Goal: Transaction & Acquisition: Purchase product/service

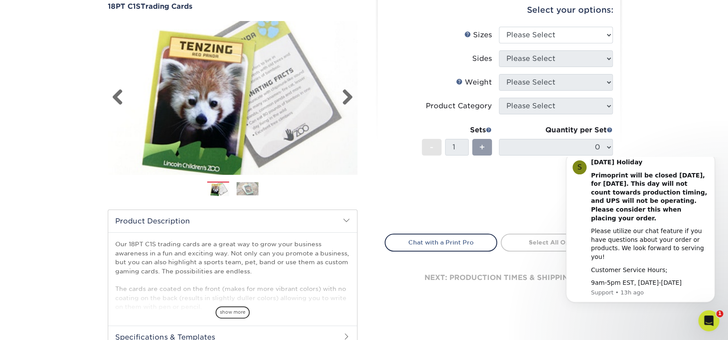
scroll to position [87, 0]
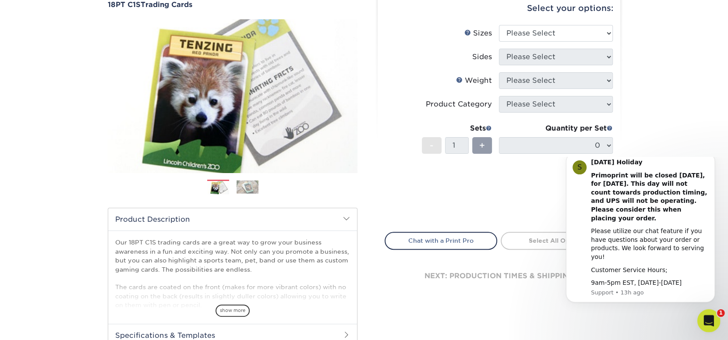
click at [713, 317] on icon "Open Intercom Messenger" at bounding box center [707, 319] width 14 height 14
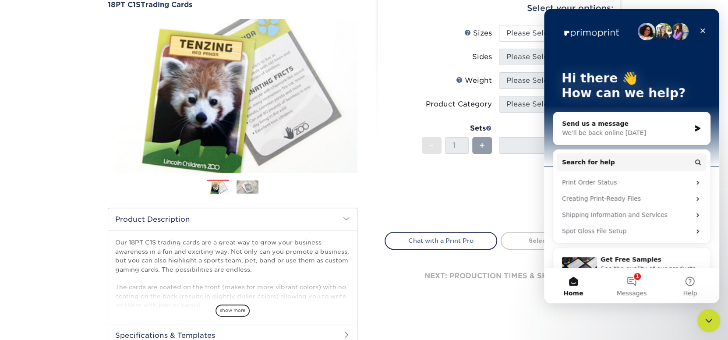
scroll to position [0, 0]
click at [714, 317] on div "Close Intercom Messenger" at bounding box center [707, 319] width 21 height 21
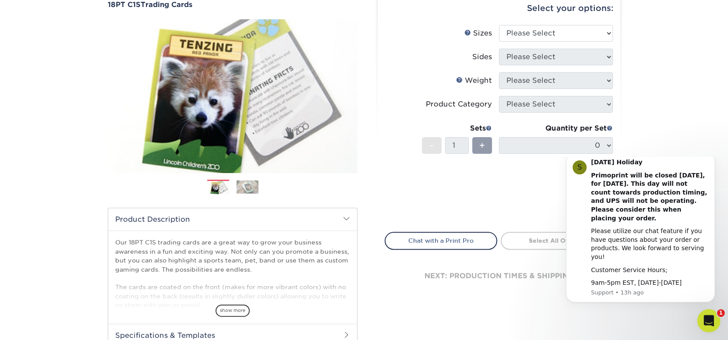
click at [714, 326] on div "Open Intercom Messenger" at bounding box center [707, 319] width 29 height 29
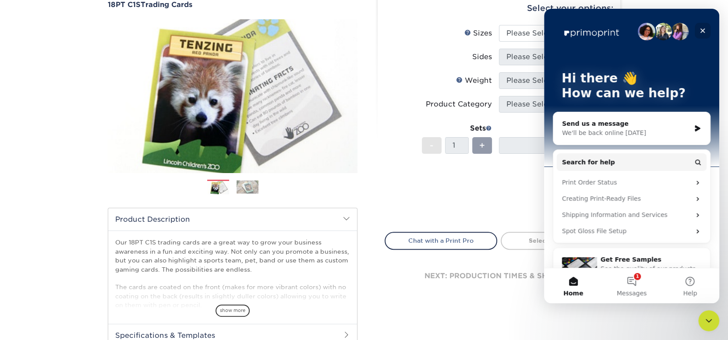
click at [706, 34] on div "Close" at bounding box center [703, 31] width 16 height 16
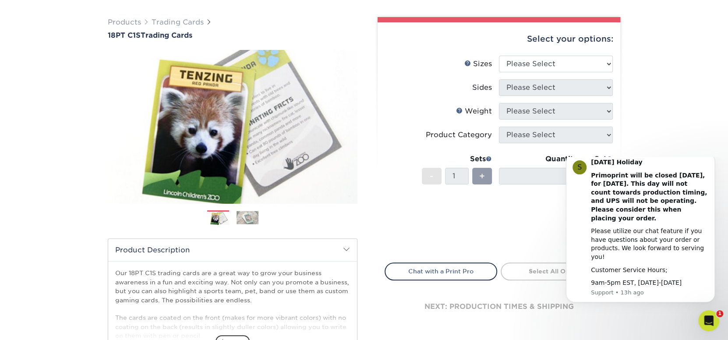
scroll to position [43, 0]
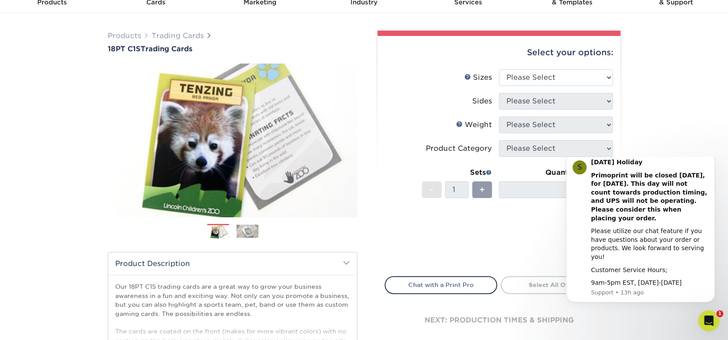
click at [598, 90] on li "Sizes Help Sizes Please Select 2.5" x 3.5"" at bounding box center [499, 81] width 228 height 24
click at [598, 75] on select "Please Select 2.5" x 3.5"" at bounding box center [556, 77] width 114 height 17
select select "2.50x3.50"
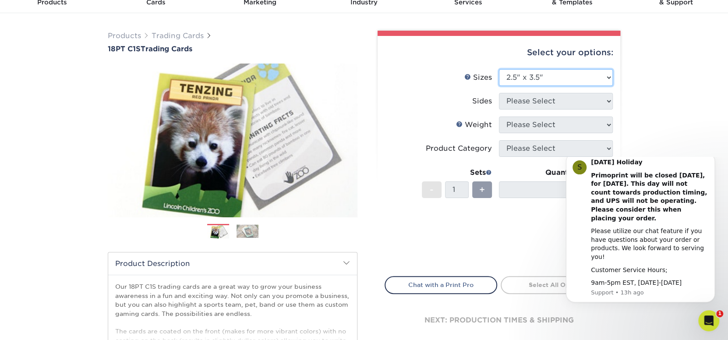
click at [499, 69] on select "Please Select 2.5" x 3.5"" at bounding box center [556, 77] width 114 height 17
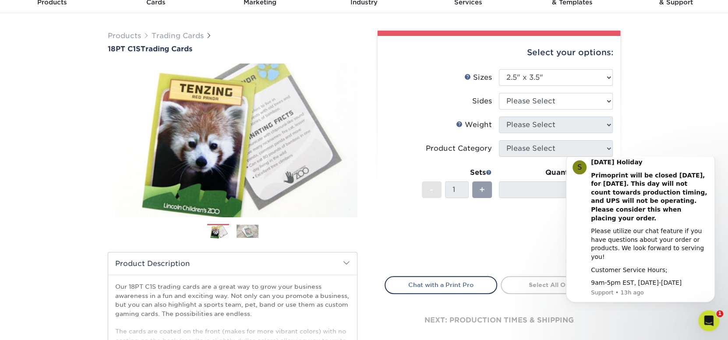
click at [602, 133] on li "Weight Help Weight Please Select" at bounding box center [499, 129] width 228 height 24
click at [609, 105] on select "Please Select Print Both Sides Print Front Only" at bounding box center [556, 101] width 114 height 17
select select "13abbda7-1d64-4f25-8bb2-c179b224825d"
click at [499, 93] on select "Please Select Print Both Sides Print Front Only" at bounding box center [556, 101] width 114 height 17
click at [605, 124] on select "Please Select 18PT C1S" at bounding box center [556, 125] width 114 height 17
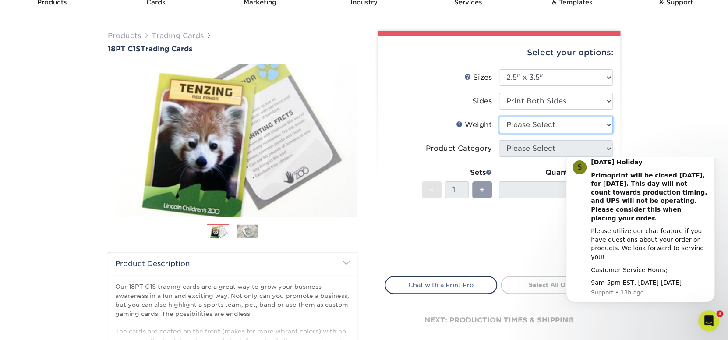
select select "18PTC1S"
click at [499, 117] on select "Please Select 18PT C1S" at bounding box center [556, 125] width 114 height 17
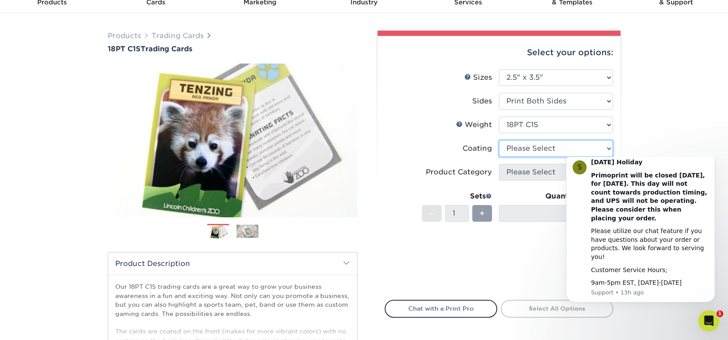
click at [593, 144] on select at bounding box center [556, 148] width 114 height 17
select select "1e8116af-acfc-44b1-83dc-8181aa338834"
click at [499, 140] on select at bounding box center [556, 148] width 114 height 17
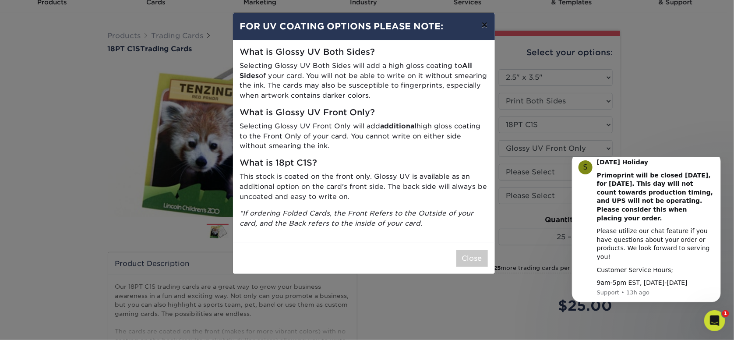
click at [486, 27] on button "×" at bounding box center [484, 25] width 20 height 25
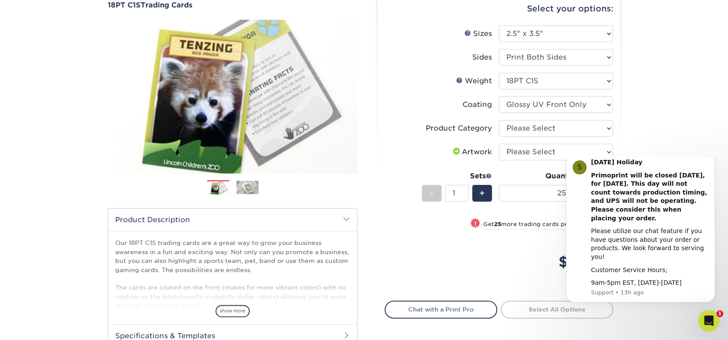
scroll to position [131, 0]
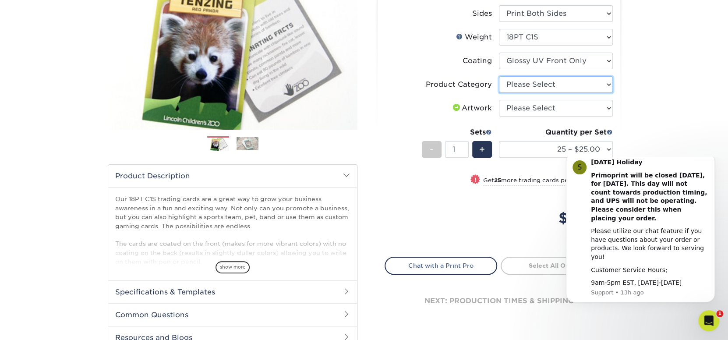
click at [607, 83] on select "Please Select Trading Cards" at bounding box center [556, 84] width 114 height 17
select select "c2f9bce9-36c2-409d-b101-c29d9d031e18"
click at [499, 76] on select "Please Select Trading Cards" at bounding box center [556, 84] width 114 height 17
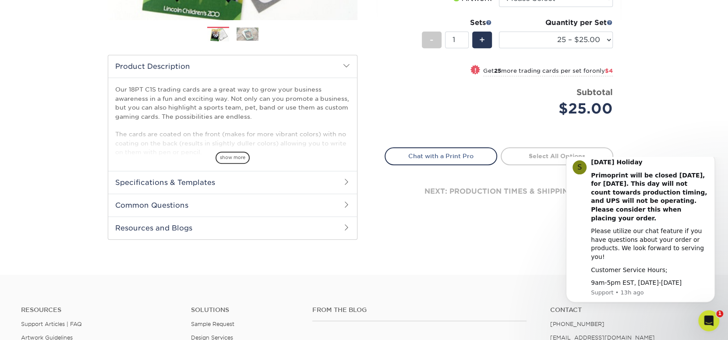
scroll to position [263, 0]
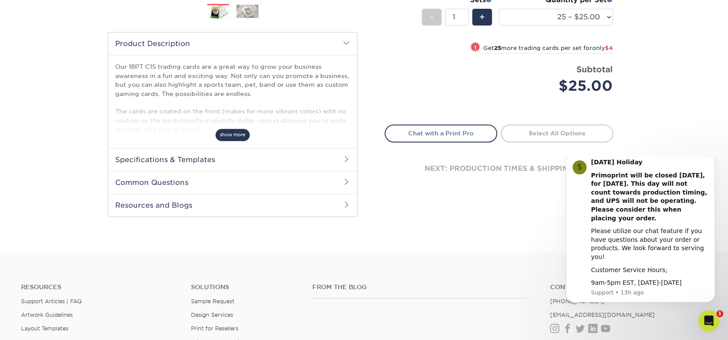
click at [229, 130] on span "show more" at bounding box center [233, 135] width 34 height 12
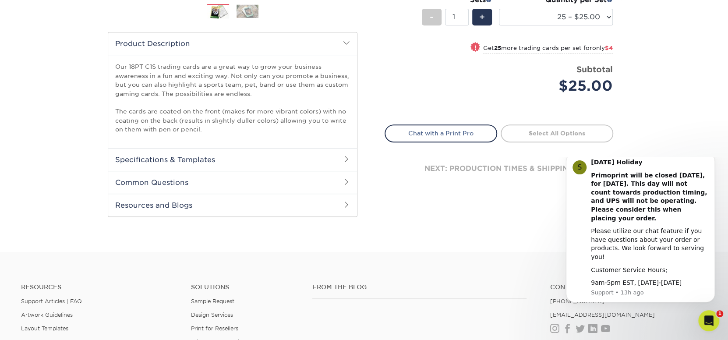
click at [309, 155] on h2 "Specifications & Templates" at bounding box center [232, 159] width 249 height 23
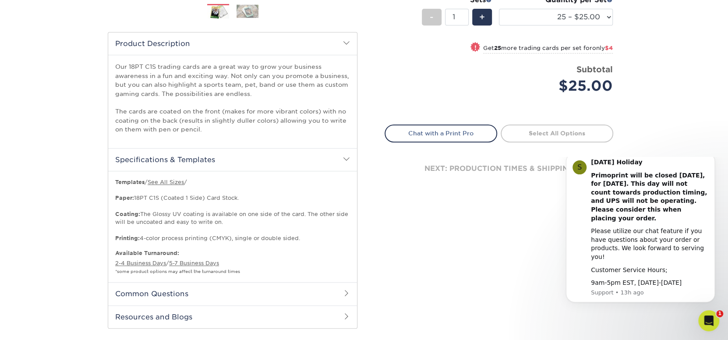
click at [312, 289] on h2 "Common Questions" at bounding box center [232, 293] width 249 height 23
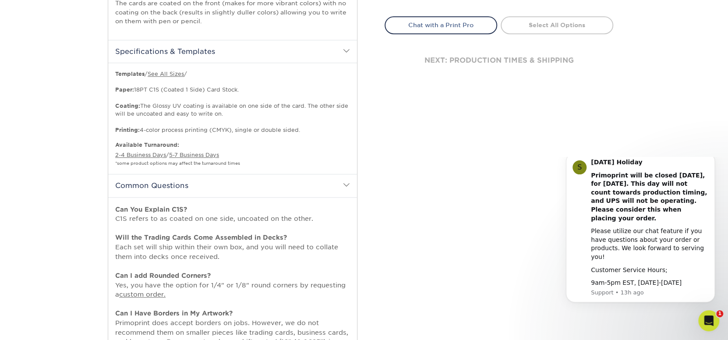
scroll to position [438, 0]
